Goal: Task Accomplishment & Management: Complete application form

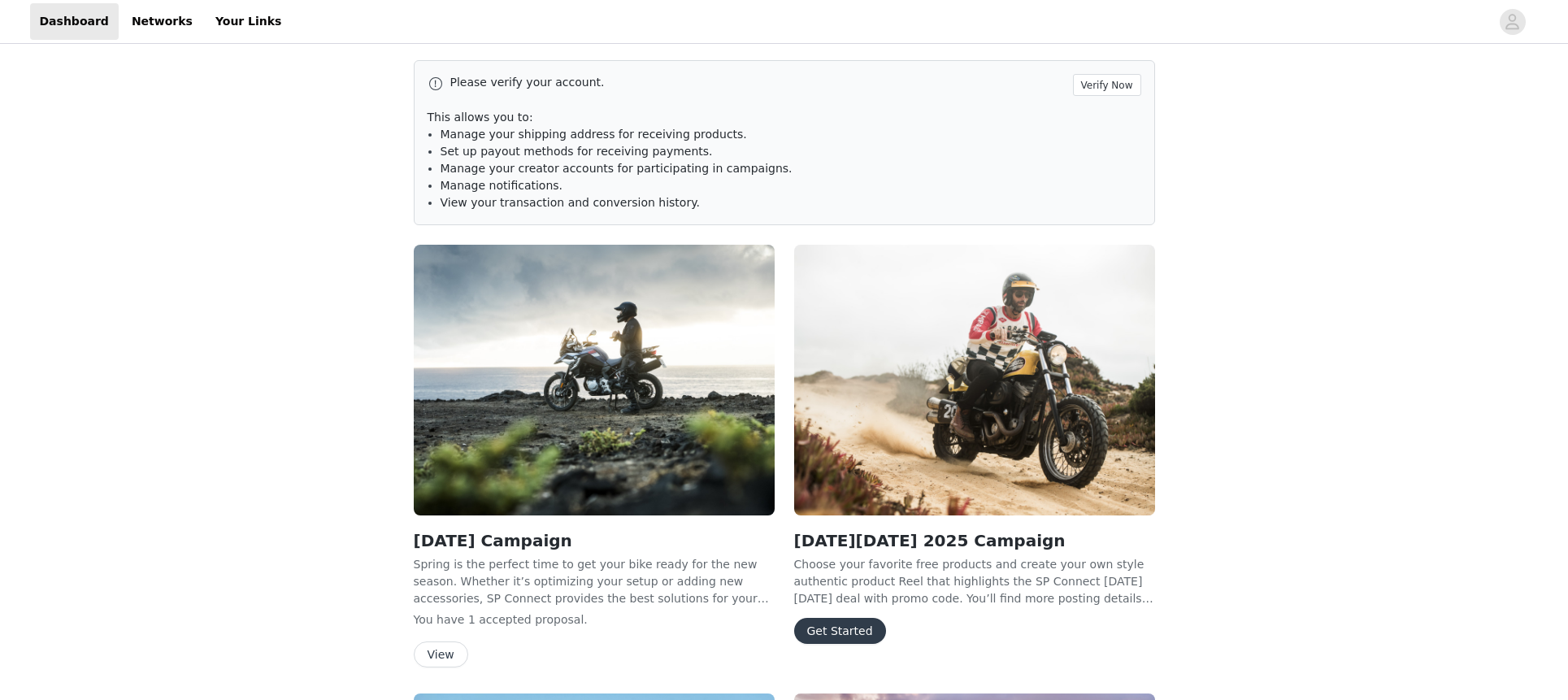
click at [843, 629] on button "Get Started" at bounding box center [839, 630] width 92 height 26
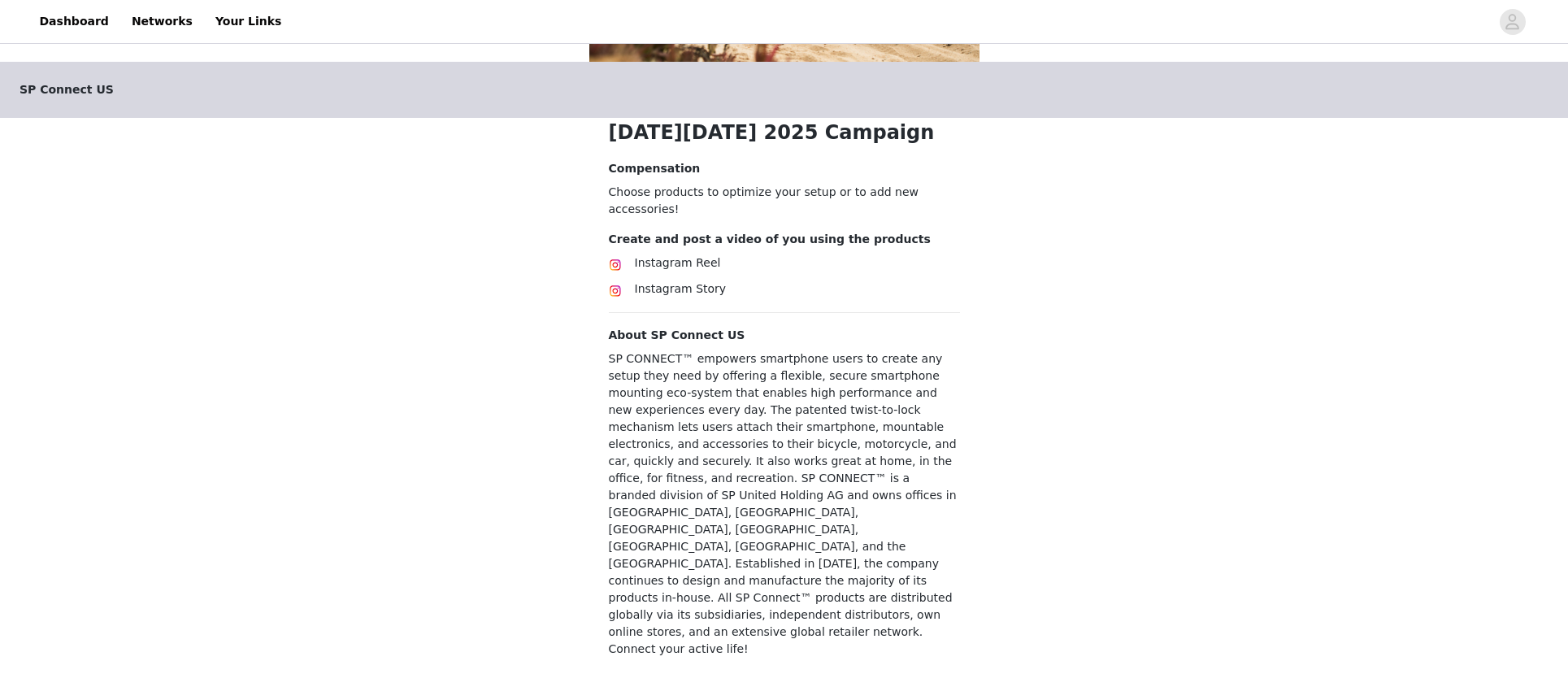
scroll to position [297, 0]
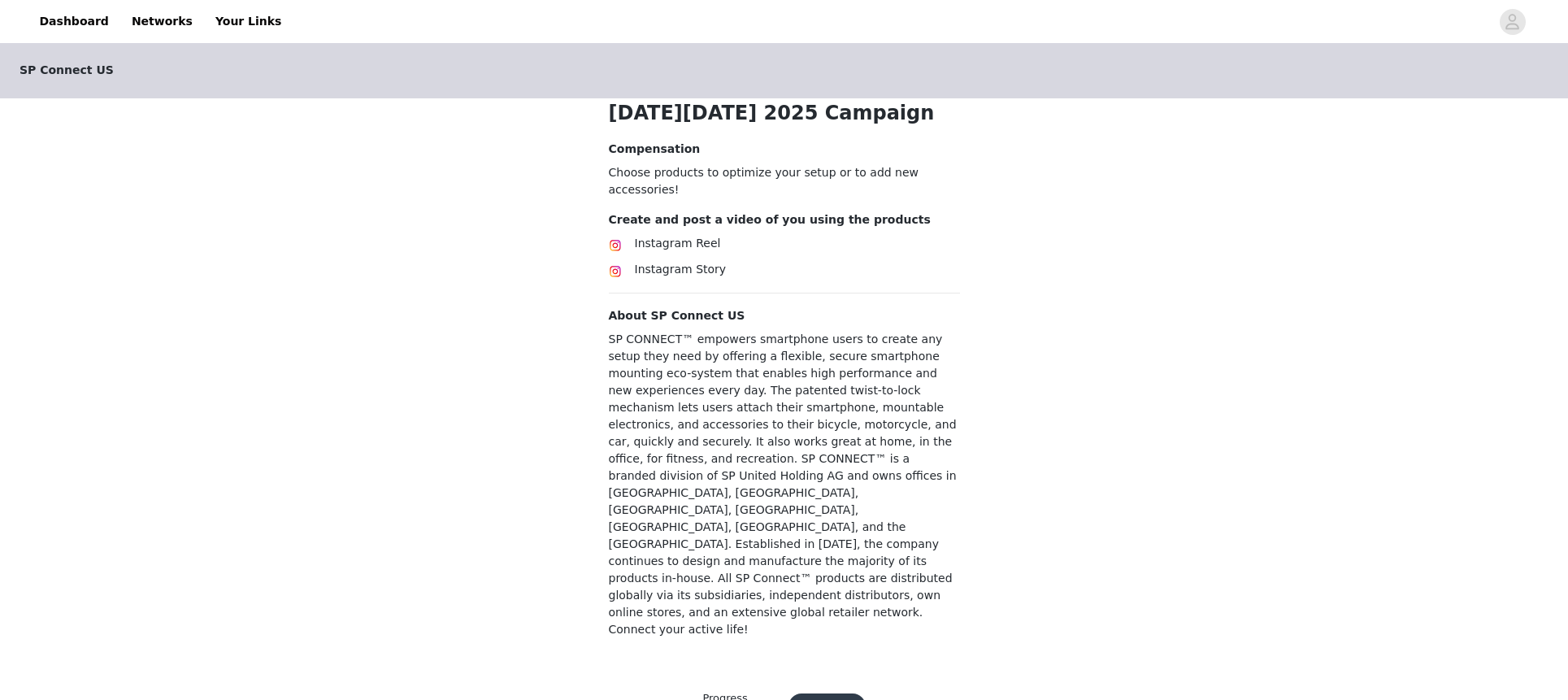
click at [814, 694] on button "Continue" at bounding box center [826, 706] width 77 height 26
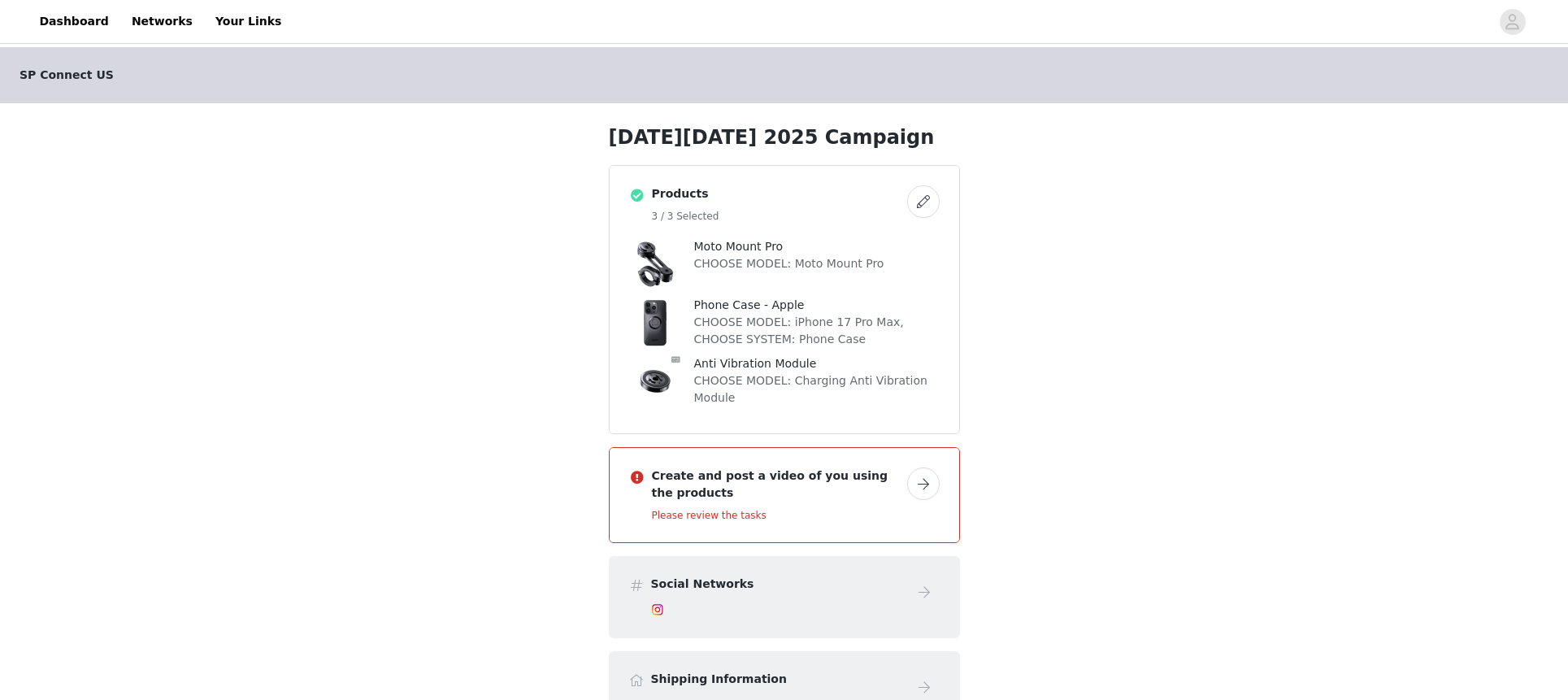
click at [924, 484] on button "button" at bounding box center [924, 484] width 33 height 33
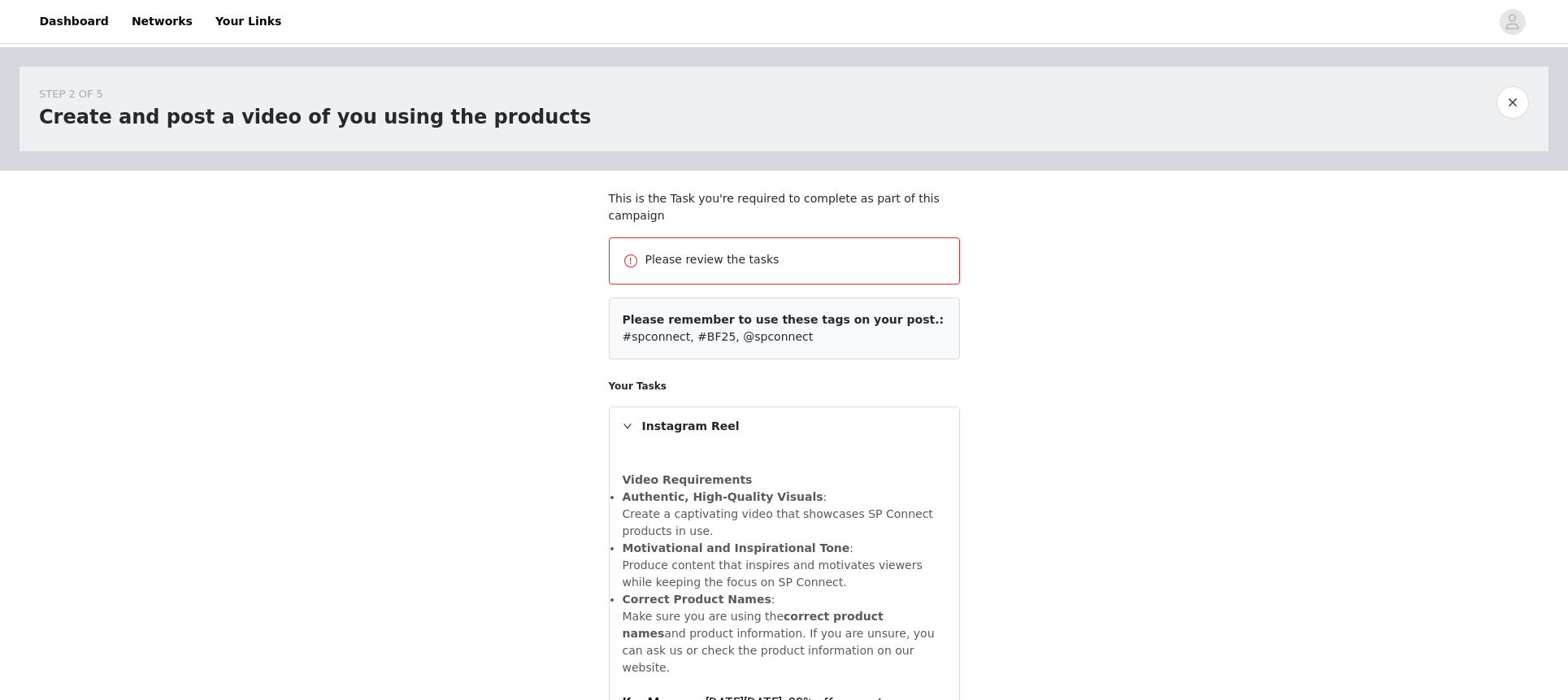
scroll to position [1222, 0]
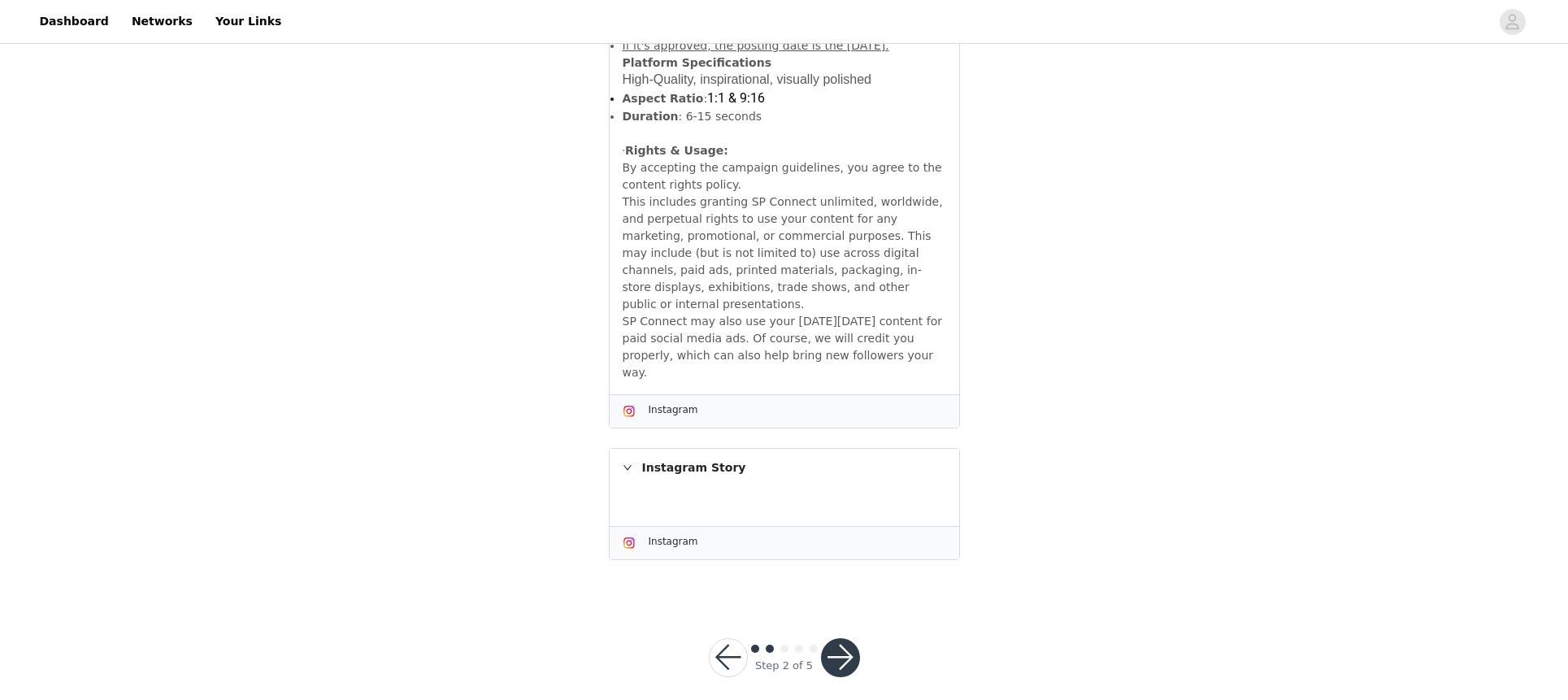
click at [843, 638] on button "button" at bounding box center [840, 657] width 39 height 39
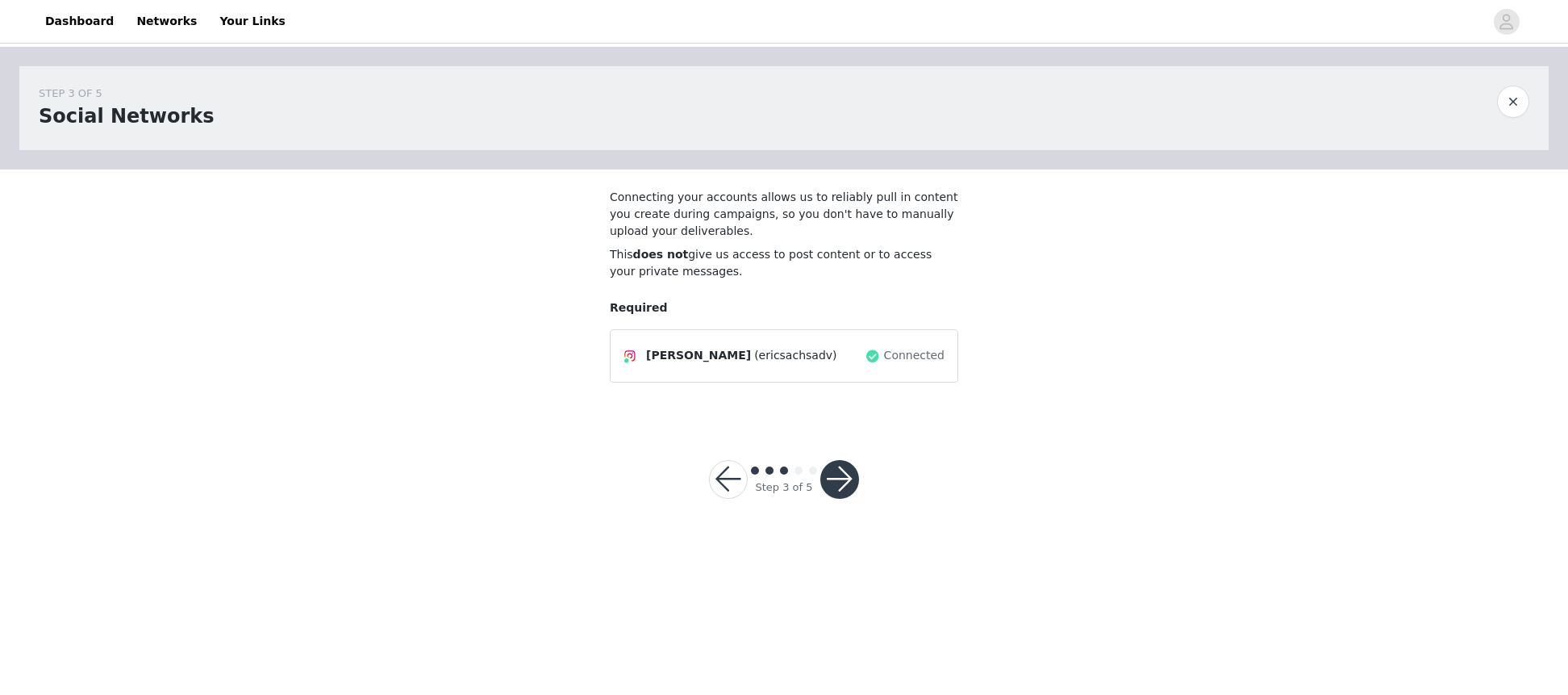
click at [846, 476] on button "button" at bounding box center [839, 479] width 39 height 39
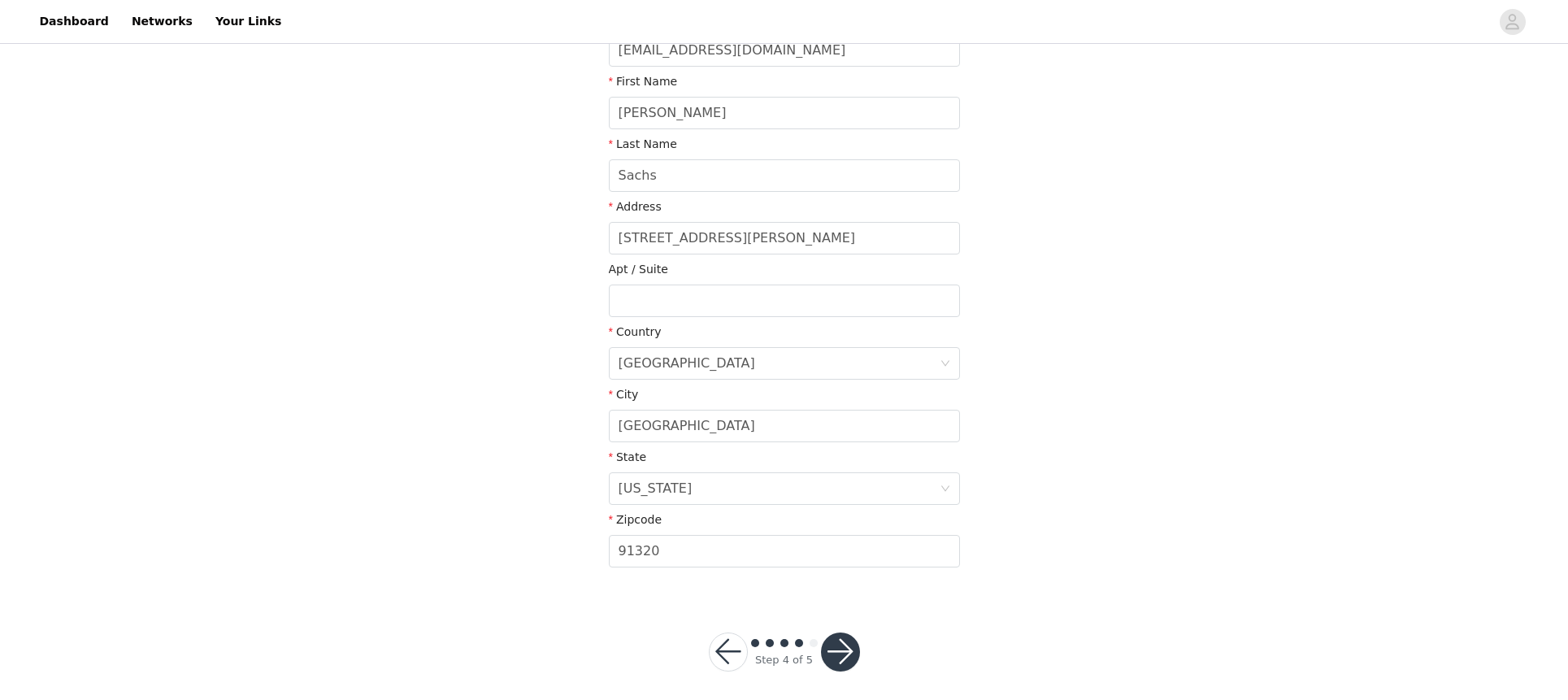
scroll to position [303, 0]
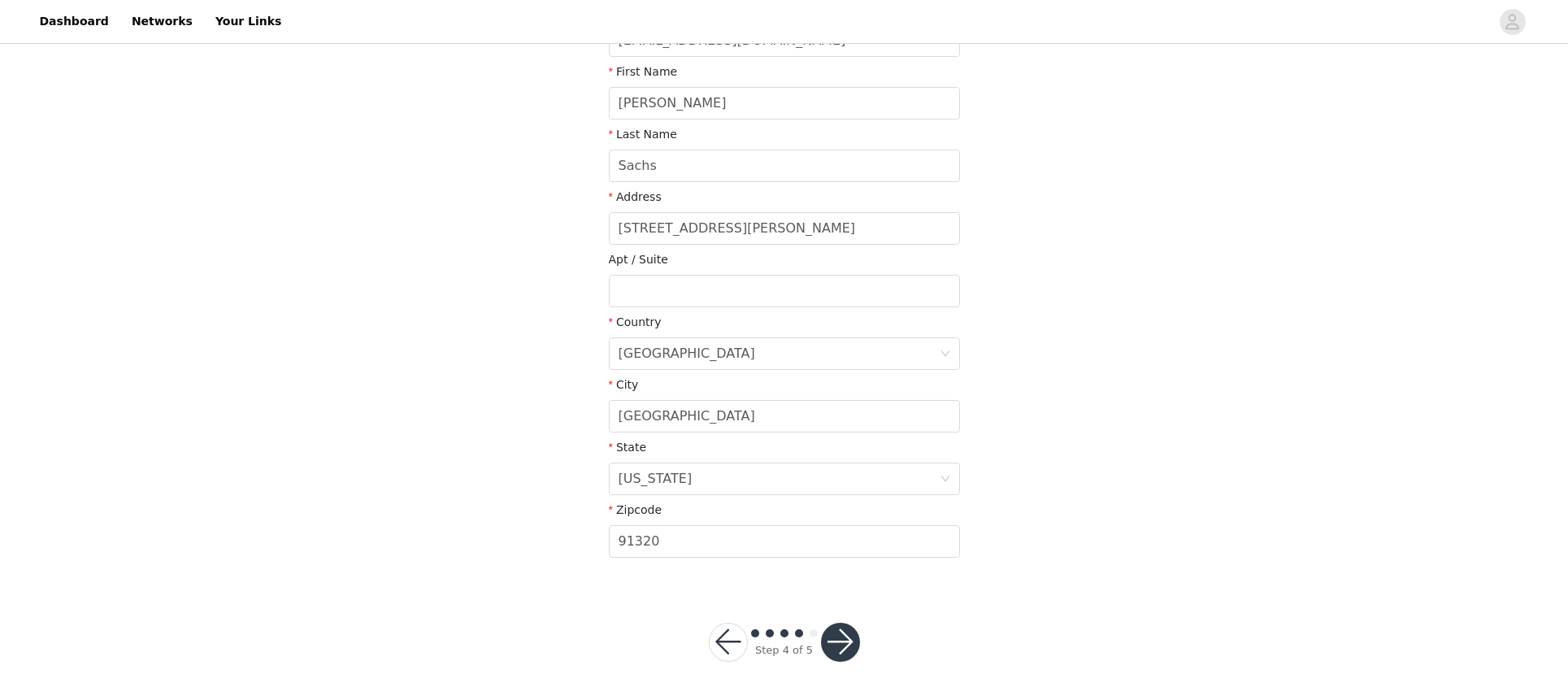
click at [840, 639] on button "button" at bounding box center [840, 642] width 39 height 39
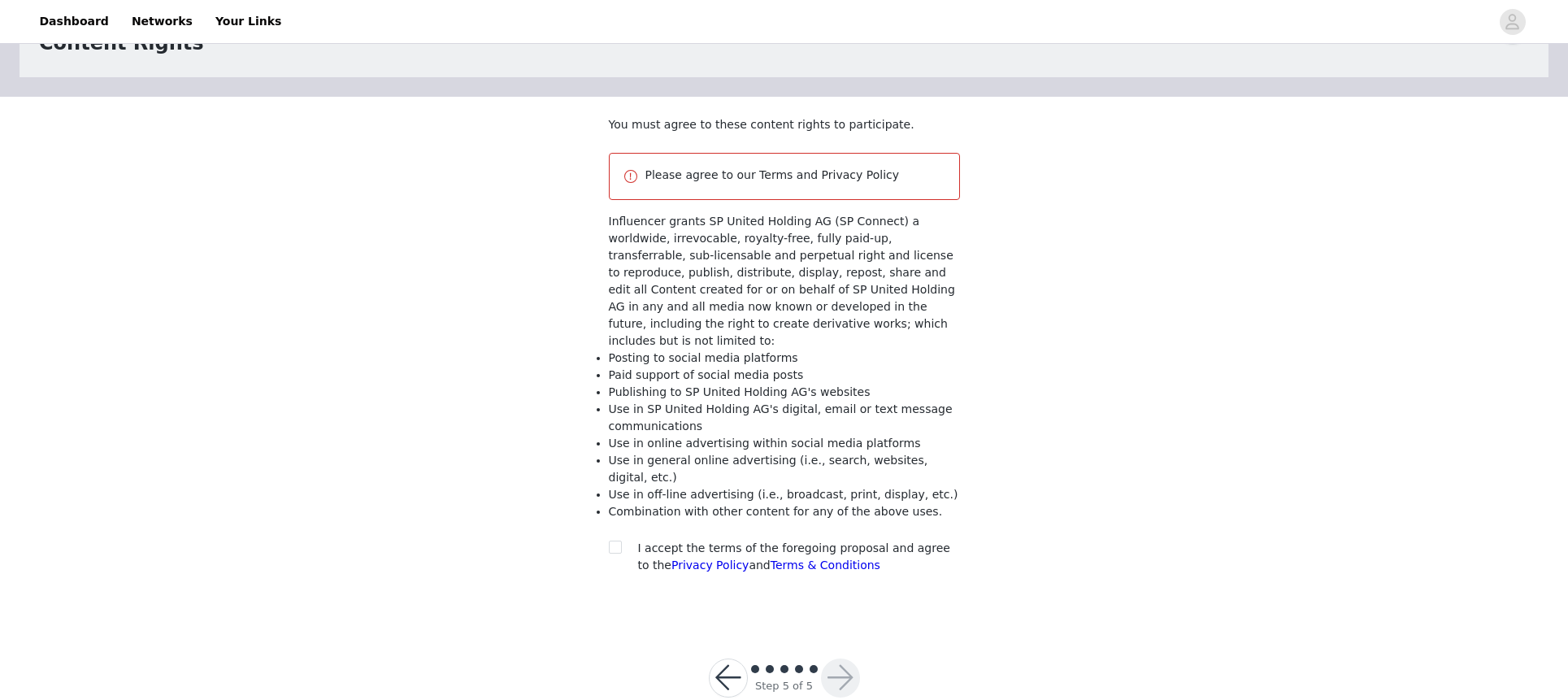
scroll to position [93, 0]
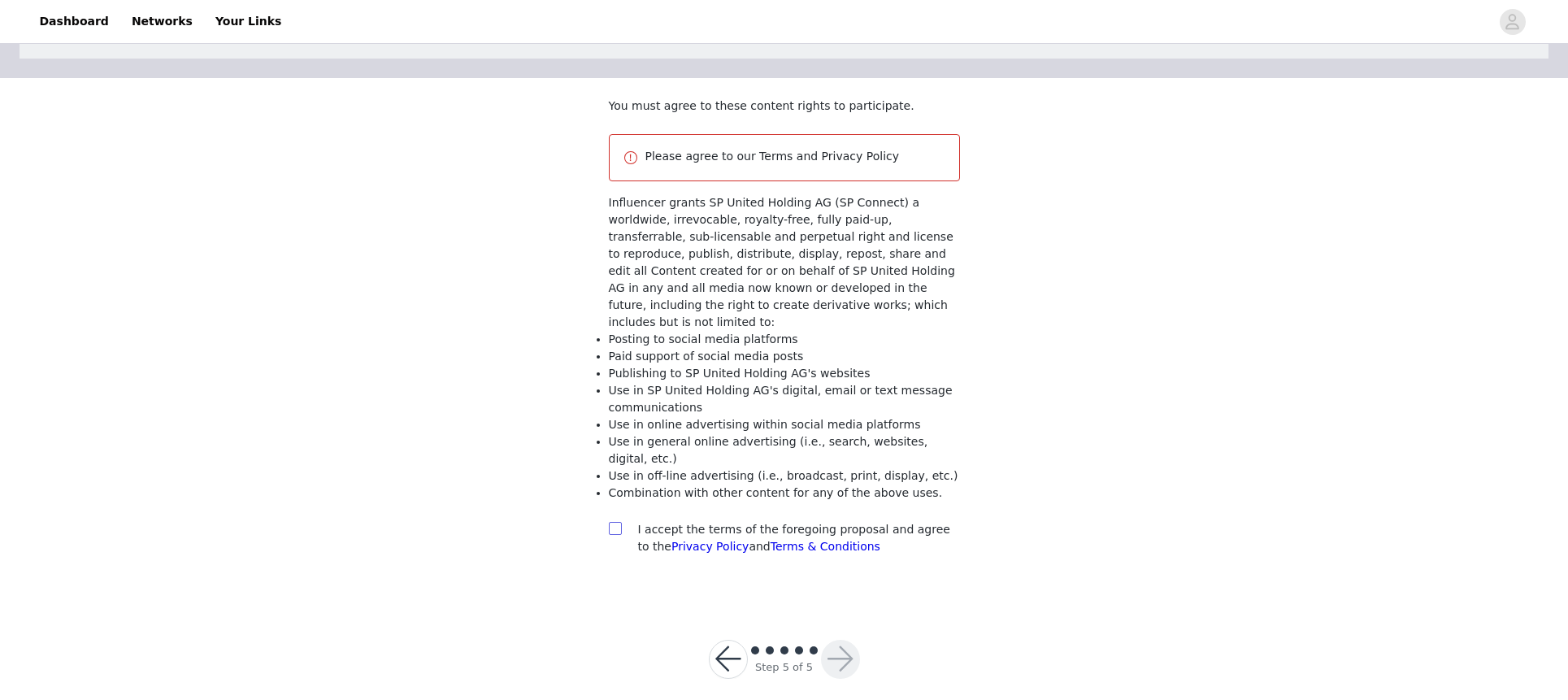
click at [617, 522] on input "checkbox" at bounding box center [614, 527] width 12 height 12
checkbox input "true"
click at [844, 642] on button "button" at bounding box center [840, 659] width 39 height 39
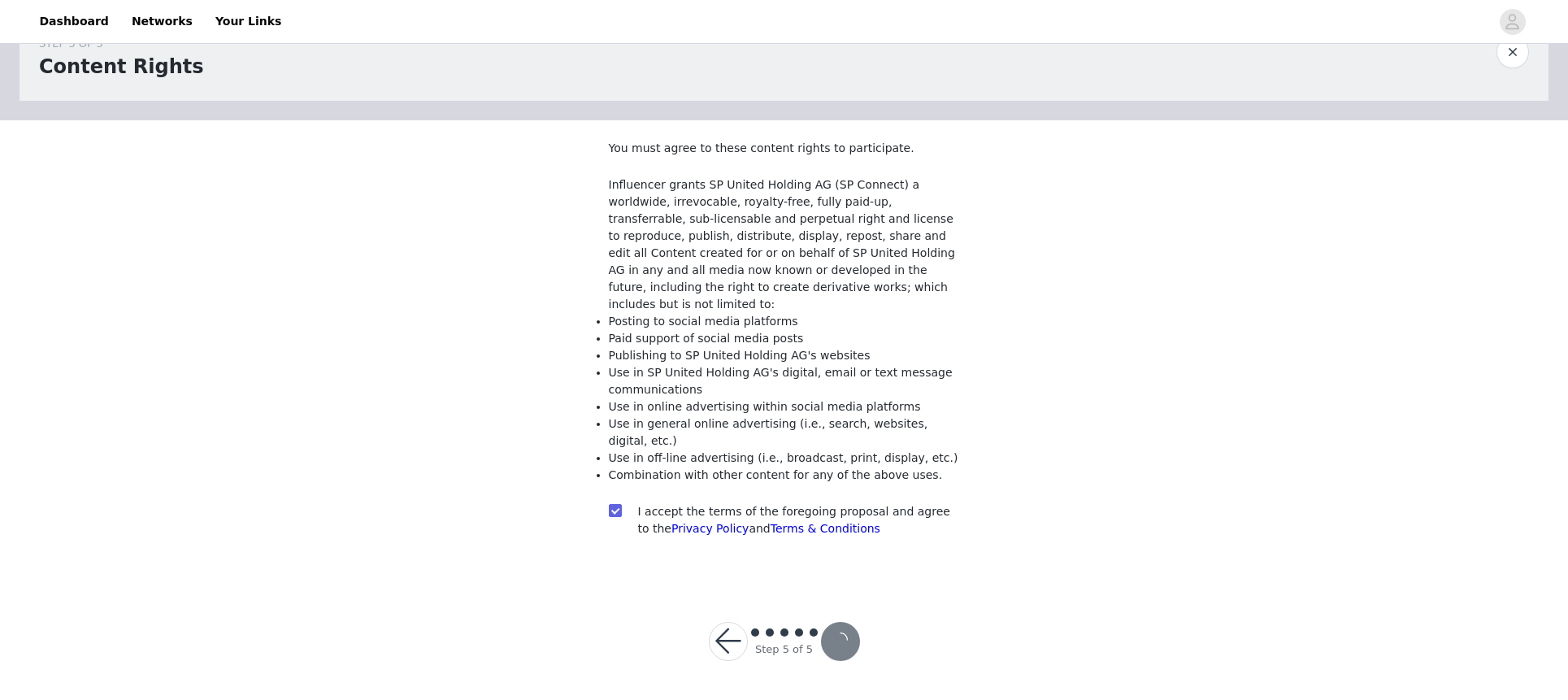
scroll to position [33, 0]
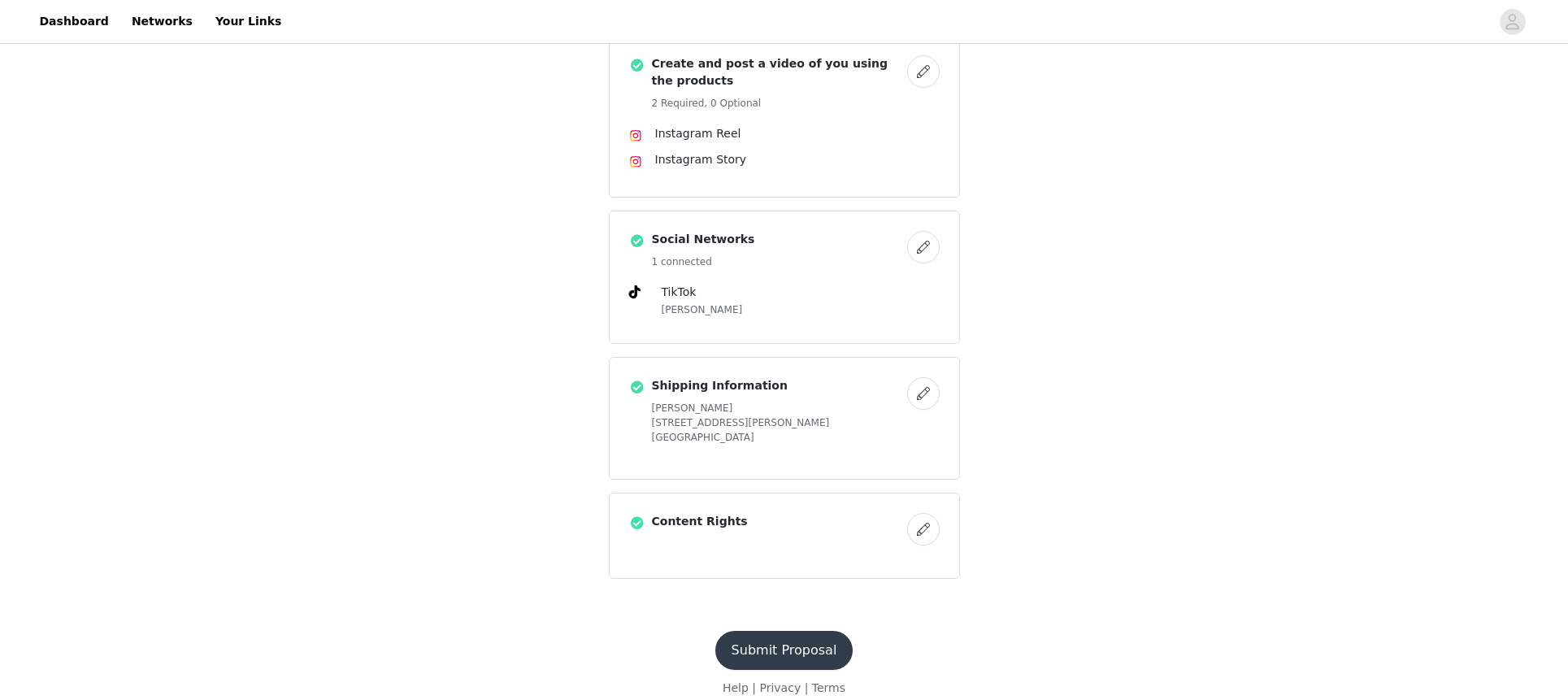
scroll to position [428, 0]
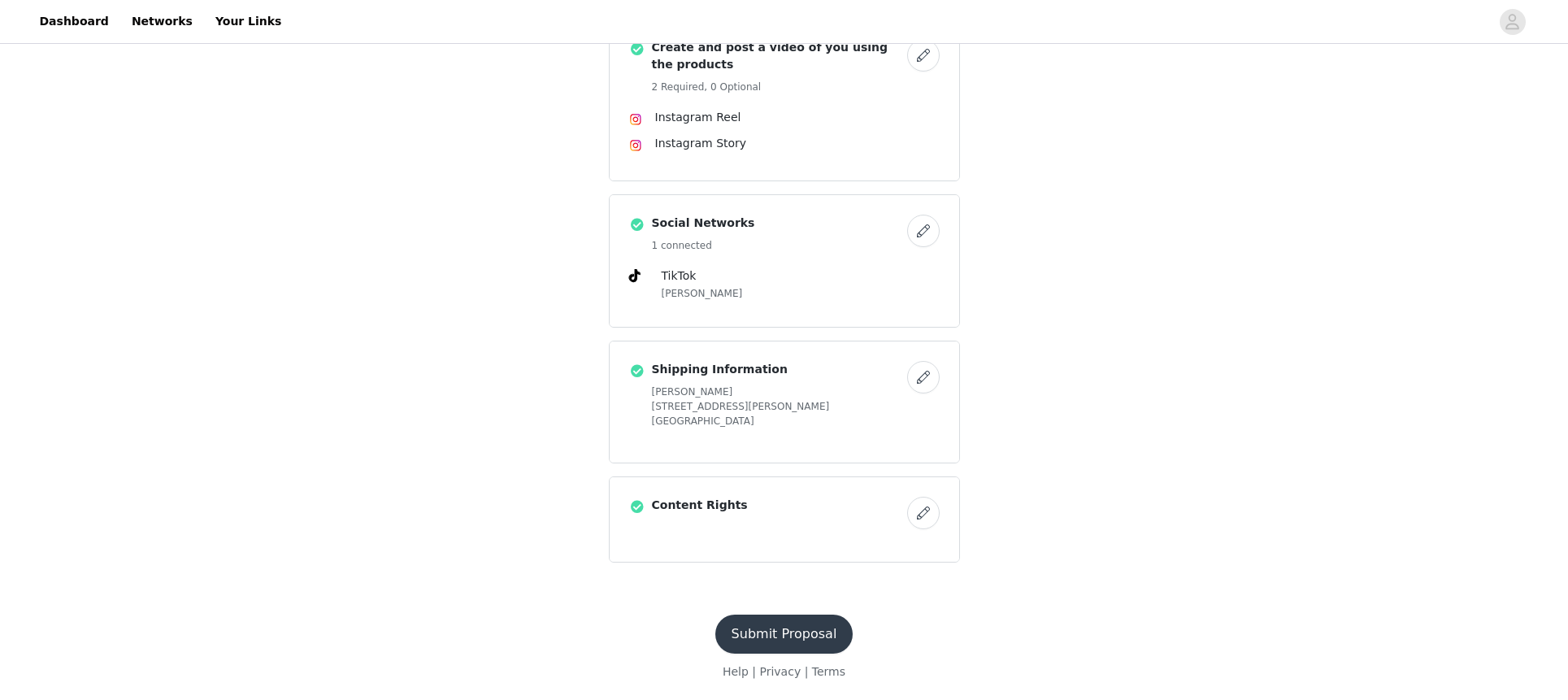
click at [810, 620] on button "Submit Proposal" at bounding box center [784, 634] width 138 height 39
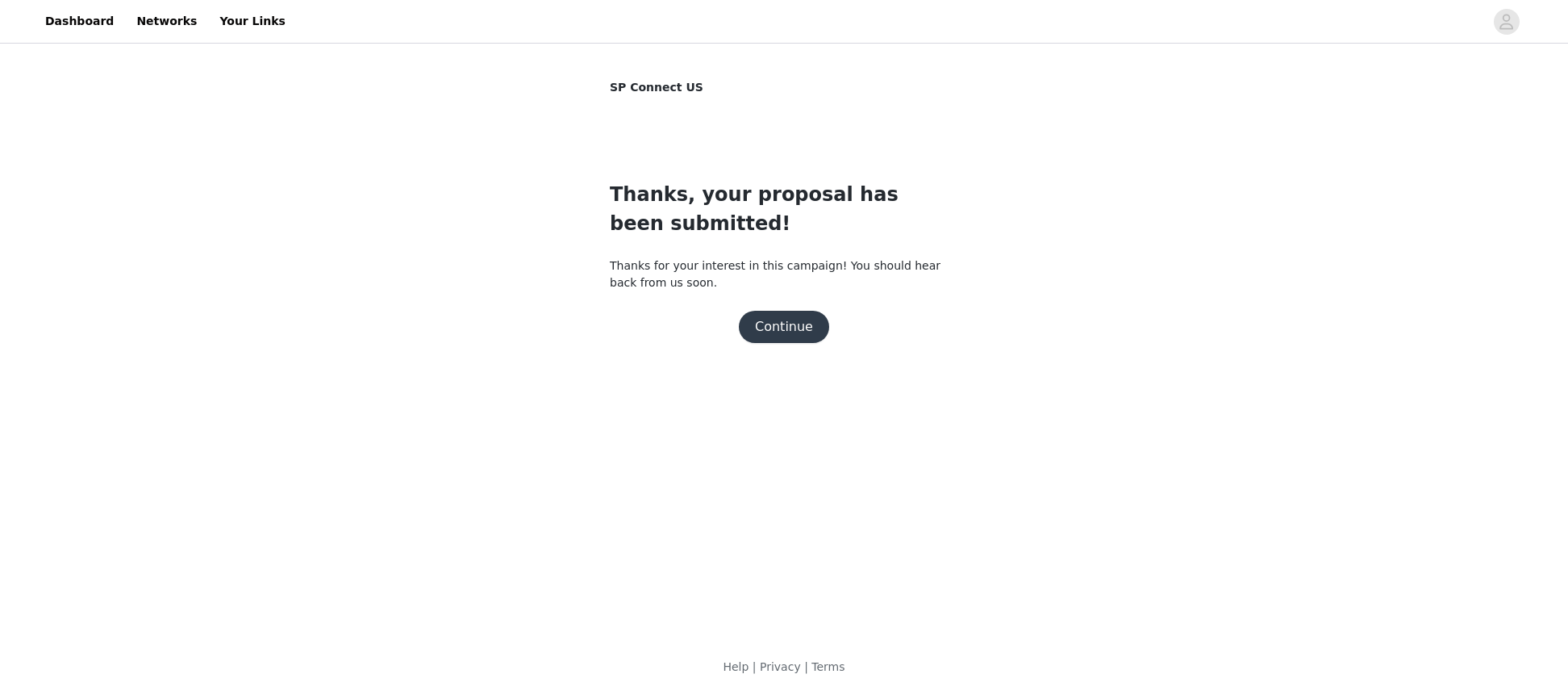
click at [767, 324] on button "Continue" at bounding box center [784, 327] width 90 height 32
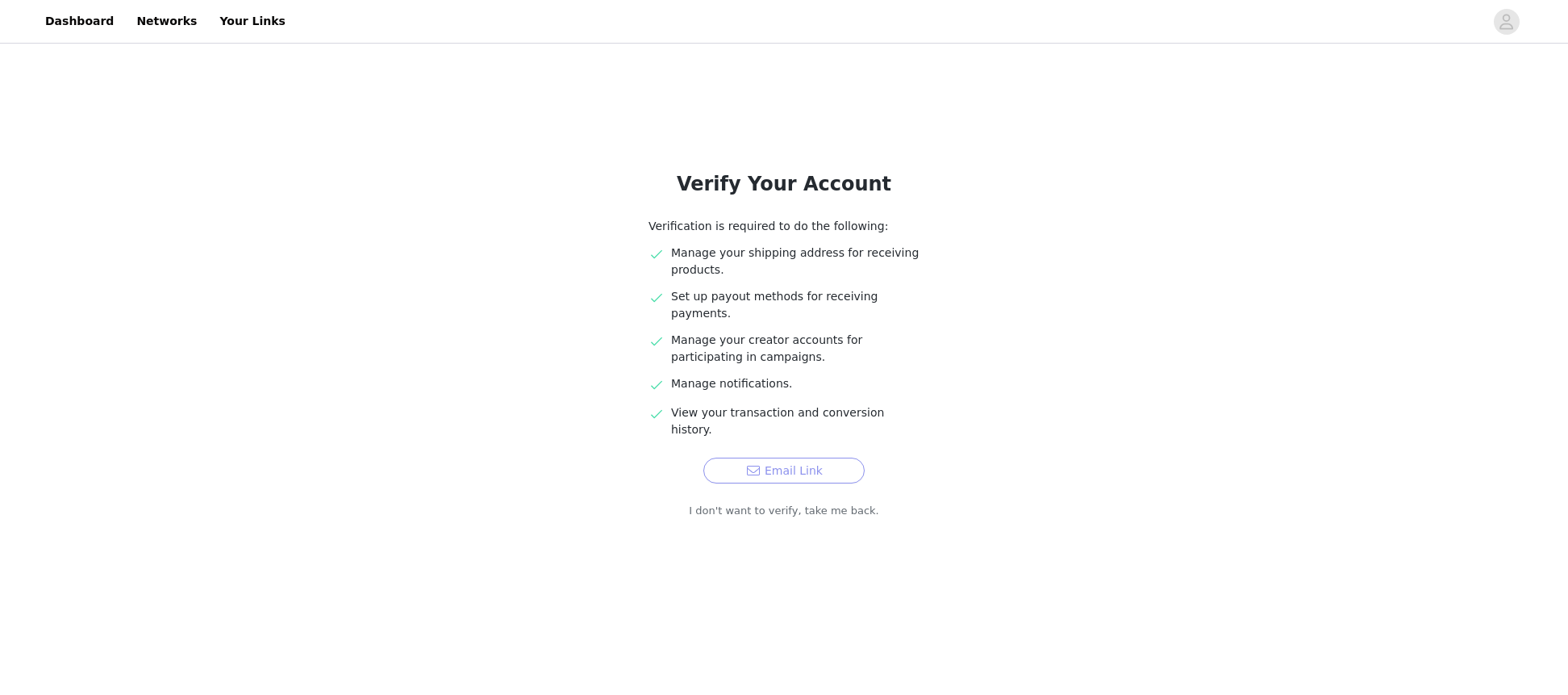
click at [748, 458] on button "Email Link" at bounding box center [784, 470] width 161 height 26
